Goal: Task Accomplishment & Management: Use online tool/utility

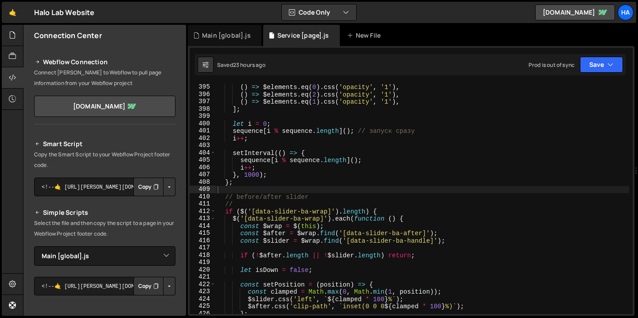
select select "1521"
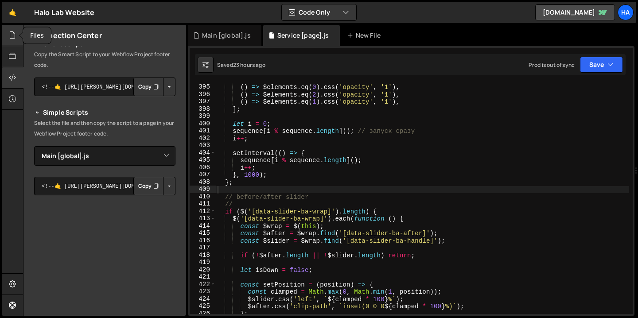
click at [10, 37] on icon at bounding box center [12, 35] width 7 height 10
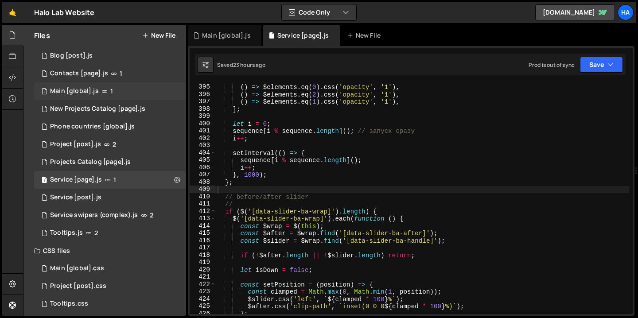
scroll to position [58, 0]
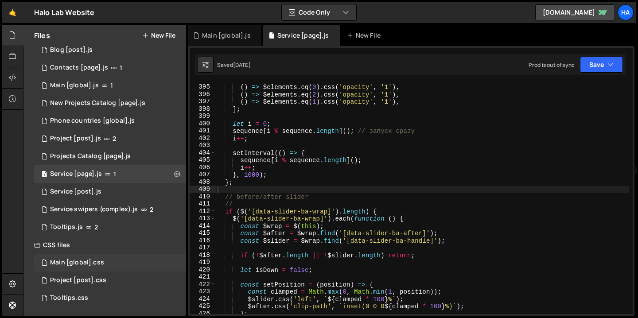
click at [97, 264] on div "Main [global].css" at bounding box center [77, 263] width 54 height 8
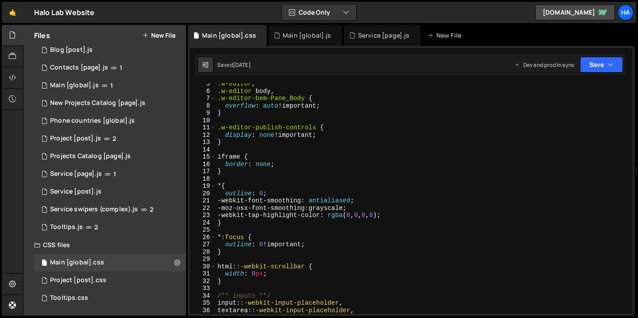
scroll to position [34, 0]
type textarea "iframe {"
click at [390, 154] on div ".w-editor , .w-editor body , .w-editor-bem-Pane_Body { overflow : auto !importa…" at bounding box center [422, 201] width 413 height 245
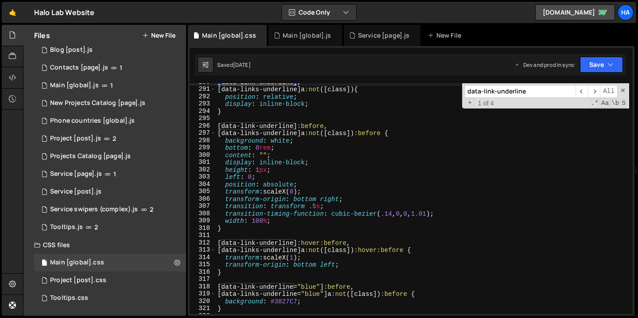
scroll to position [2126, 0]
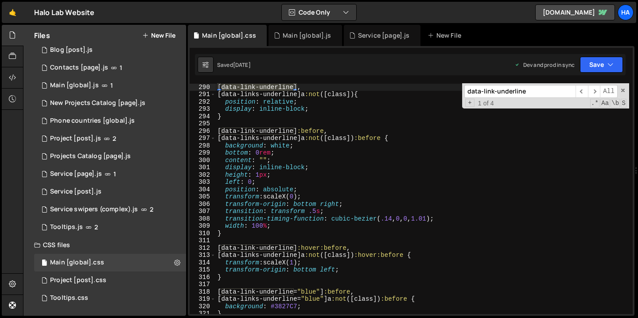
type input "data-link-underline"
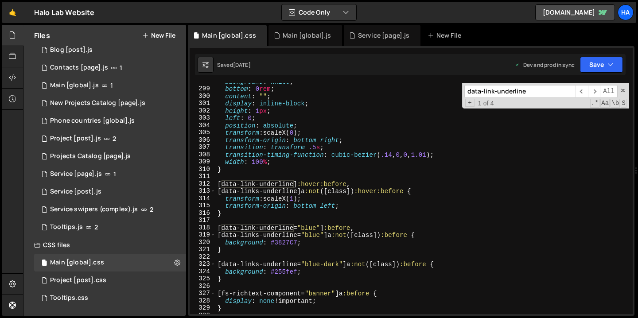
scroll to position [2190, 0]
click at [408, 194] on div "background : white ; bottom : 0 rem ; content : " " ; display : inline-block ; …" at bounding box center [422, 200] width 413 height 245
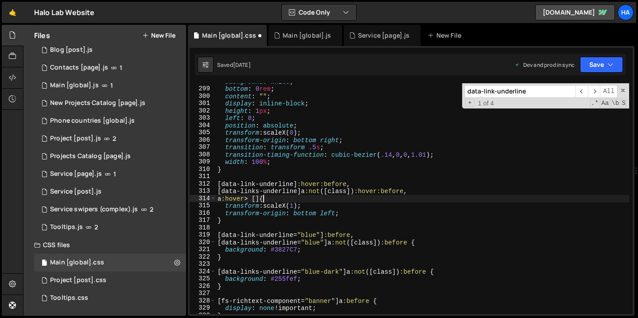
scroll to position [0, 3]
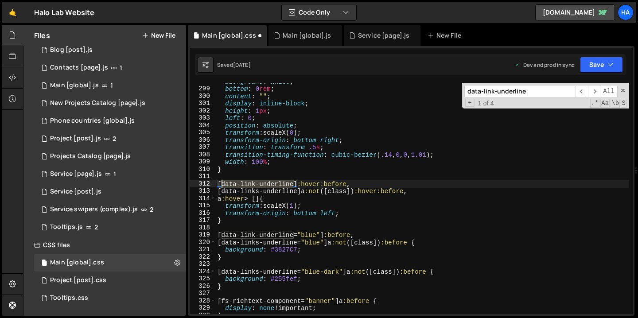
drag, startPoint x: 294, startPoint y: 185, endPoint x: 221, endPoint y: 185, distance: 73.1
click at [221, 185] on div "background : white ; bottom : 0 rem ; content : " " ; display : inline-block ; …" at bounding box center [422, 200] width 413 height 245
click at [259, 200] on div "background : white ; bottom : 0 rem ; content : " " ; display : inline-block ; …" at bounding box center [422, 200] width 413 height 245
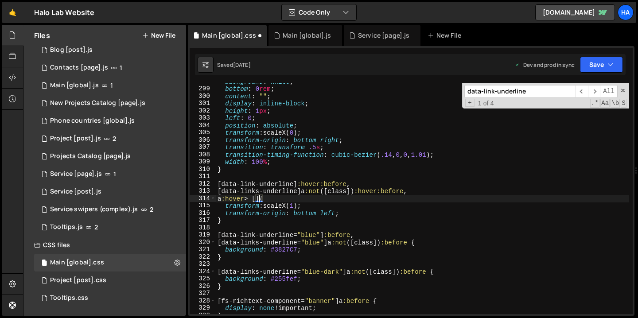
paste textarea "data-link-underline"
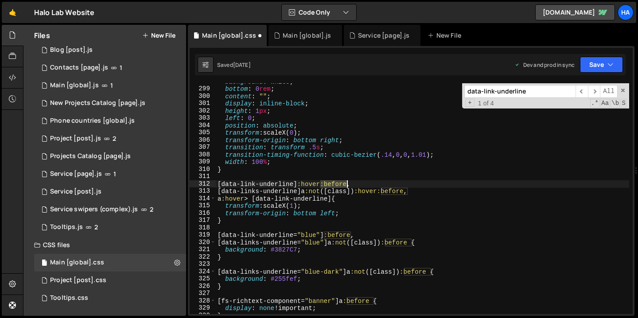
drag, startPoint x: 321, startPoint y: 186, endPoint x: 345, endPoint y: 184, distance: 24.8
click at [345, 184] on div "background : white ; bottom : 0 rem ; content : " " ; display : inline-block ; …" at bounding box center [422, 200] width 413 height 245
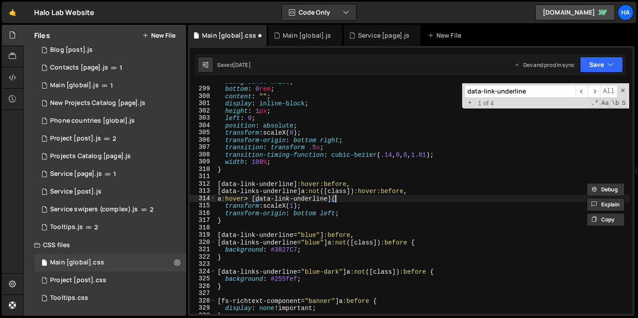
click at [335, 200] on div "background : white ; bottom : 0 rem ; content : " " ; display : inline-block ; …" at bounding box center [422, 200] width 413 height 245
paste textarea ":before"
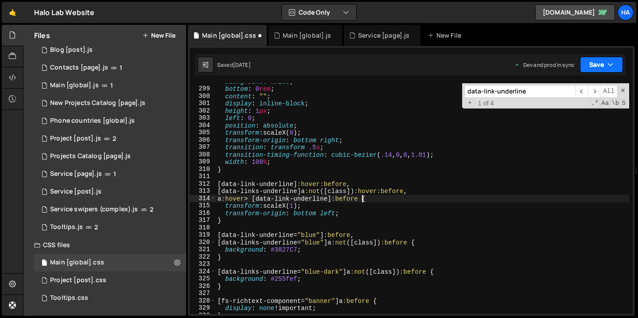
type textarea "a:hover > [data-link-underline]:before {"
click at [612, 63] on icon "button" at bounding box center [610, 64] width 6 height 9
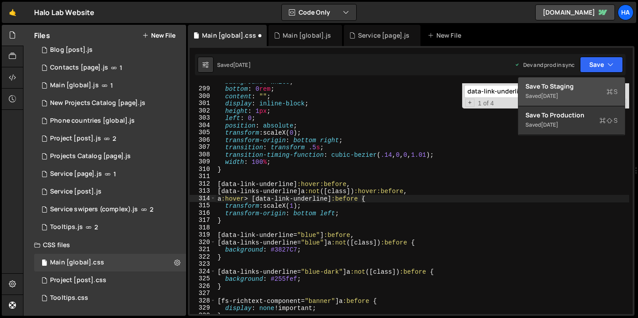
click at [577, 86] on div "Save to Staging S" at bounding box center [571, 86] width 92 height 9
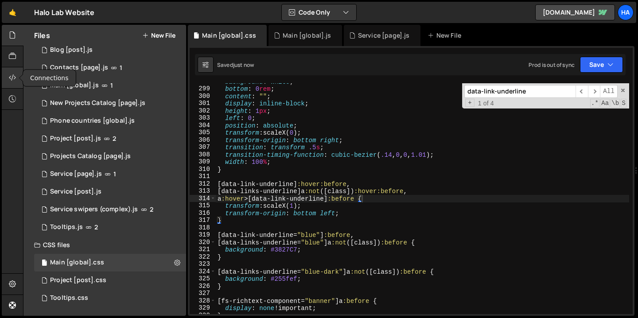
click at [14, 71] on div at bounding box center [13, 77] width 22 height 21
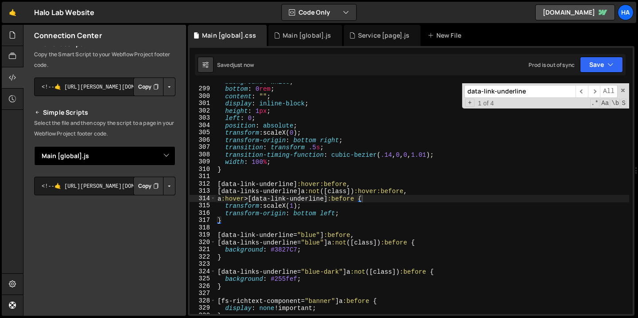
click at [165, 154] on select "Select File Animations [global].js before & after effect.js Blog [post].js Cont…" at bounding box center [104, 155] width 141 height 19
select select "3053"
click at [34, 146] on select "Select File Animations [global].js before & after effect.js Blog [post].js Cont…" at bounding box center [104, 155] width 141 height 19
click at [164, 188] on button "Button group with nested dropdown" at bounding box center [169, 186] width 12 height 19
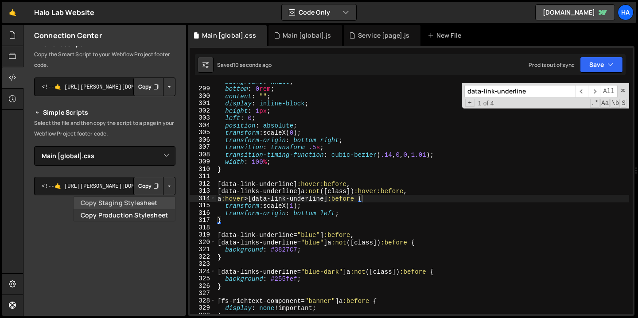
click at [154, 202] on link "Copy Staging Stylesheet" at bounding box center [124, 203] width 101 height 12
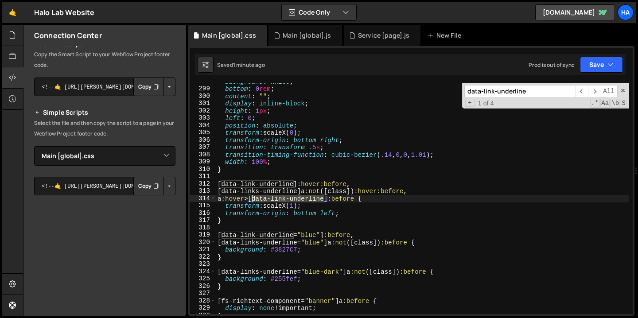
drag, startPoint x: 324, startPoint y: 201, endPoint x: 252, endPoint y: 201, distance: 72.2
click at [252, 201] on div "background : white ; bottom : 0 rem ; content : " " ; display : inline-block ; …" at bounding box center [422, 200] width 413 height 245
click at [3, 34] on div at bounding box center [13, 35] width 22 height 21
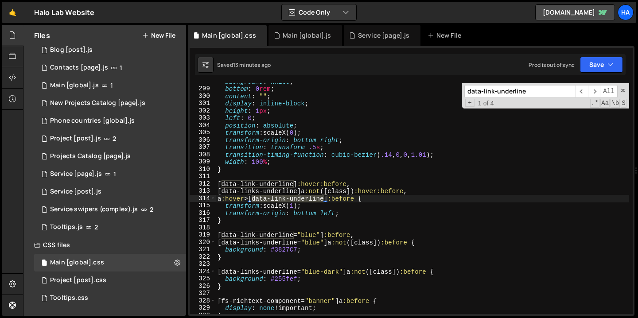
click at [327, 110] on div "background : white ; bottom : 0 rem ; content : " " ; display : inline-block ; …" at bounding box center [422, 200] width 413 height 245
type textarea "height: 1px;"
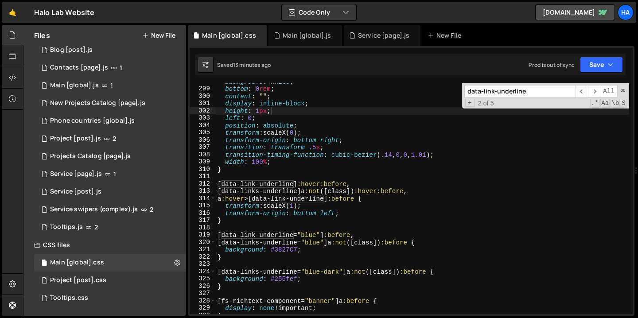
paste input "submit-anim"
type input "data-submit-anim"
click at [96, 90] on div "1 Main [global].js 1" at bounding box center [110, 86] width 152 height 18
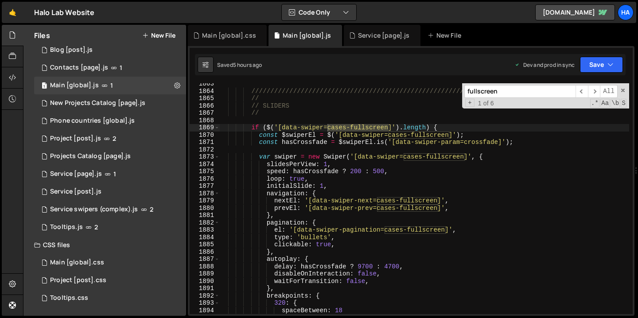
scroll to position [19766, 0]
click at [356, 116] on div "///////////////////////////////////////////////////////////////////////////////…" at bounding box center [424, 202] width 410 height 245
type textarea "//"
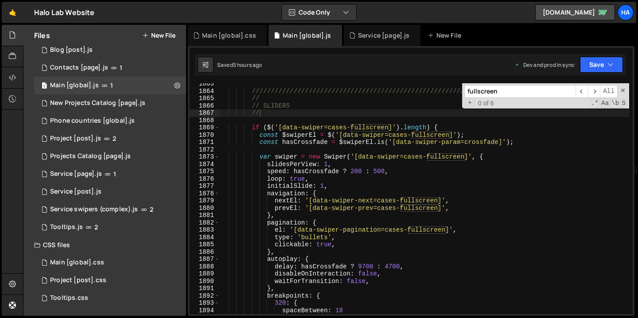
paste input "data-submit-anim"
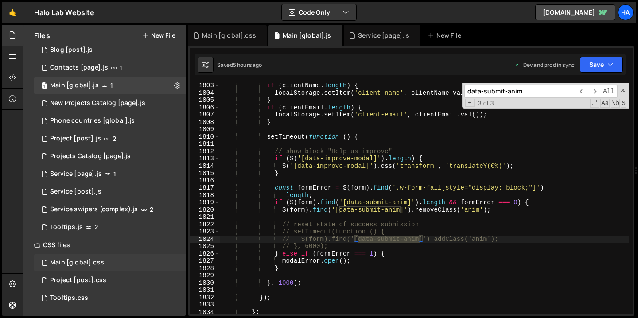
type input "data-submit-anim"
click at [130, 265] on div "Main [global].css 0" at bounding box center [110, 263] width 152 height 18
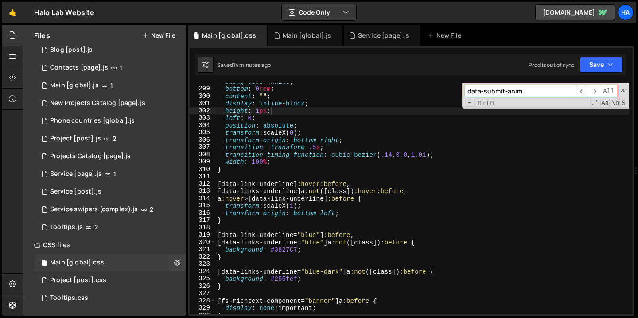
scroll to position [0, 0]
click at [534, 92] on input "data-submit-anim" at bounding box center [519, 91] width 111 height 13
